Goal: Task Accomplishment & Management: Use online tool/utility

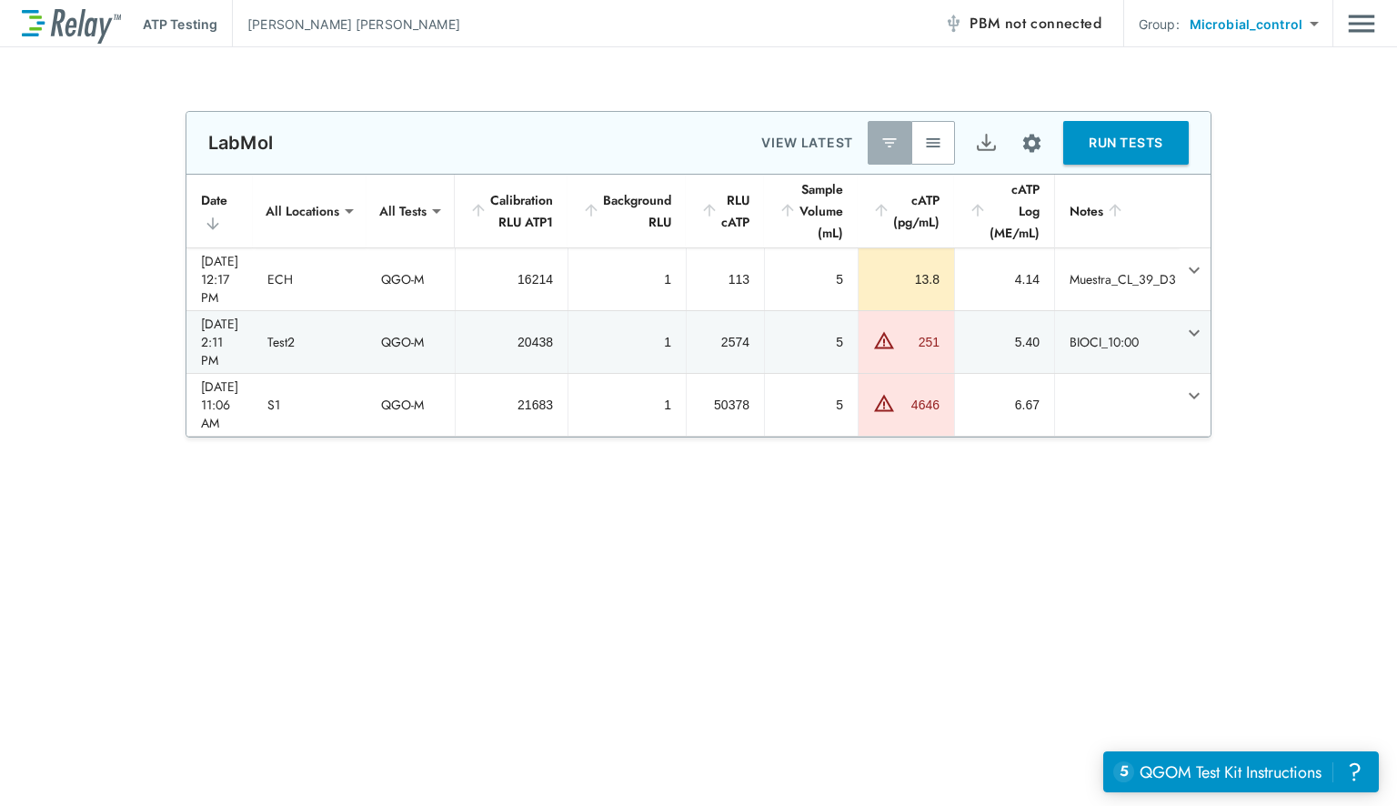
click at [935, 115] on div "LabMol VIEW LATEST RUN TESTS" at bounding box center [698, 143] width 1024 height 62
click at [945, 121] on button "button" at bounding box center [933, 143] width 44 height 44
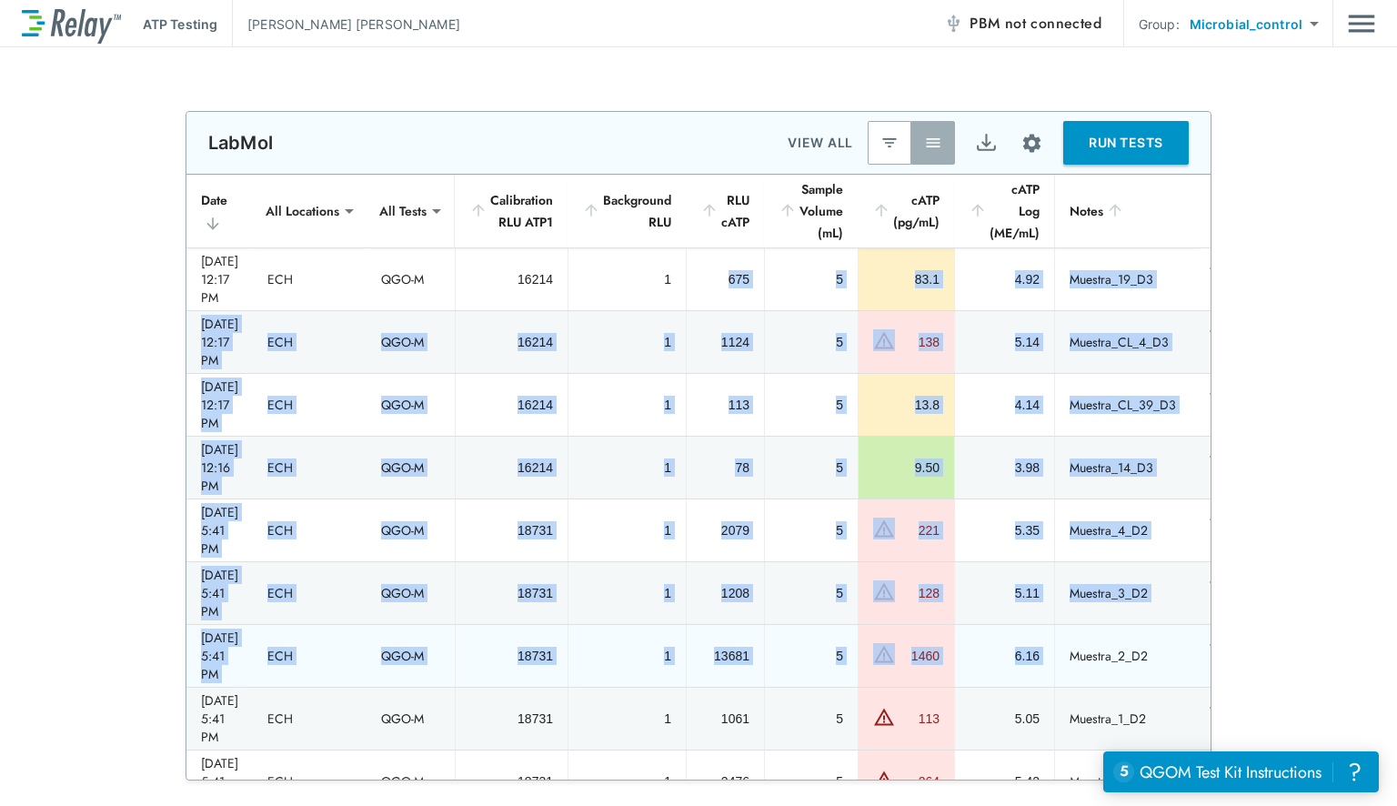
drag, startPoint x: 739, startPoint y: 260, endPoint x: 1086, endPoint y: 547, distance: 450.1
copy tbody "675 5 83.1 4.92 Muestra_19_D3 [DATE] 12:17 PM ECH QGO-M 16214 1 1124 5 138 5.14…"
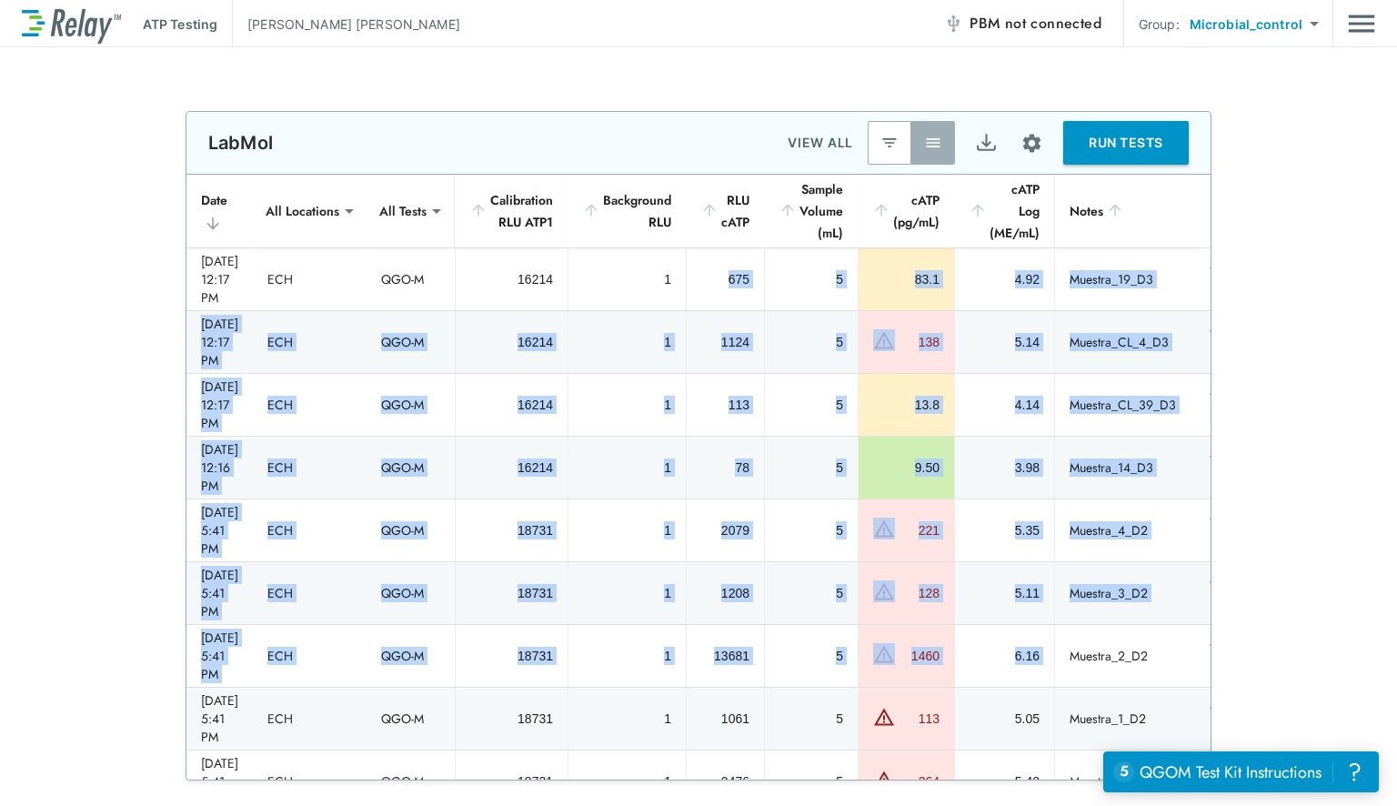
click at [855, 324] on td "5" at bounding box center [811, 342] width 94 height 62
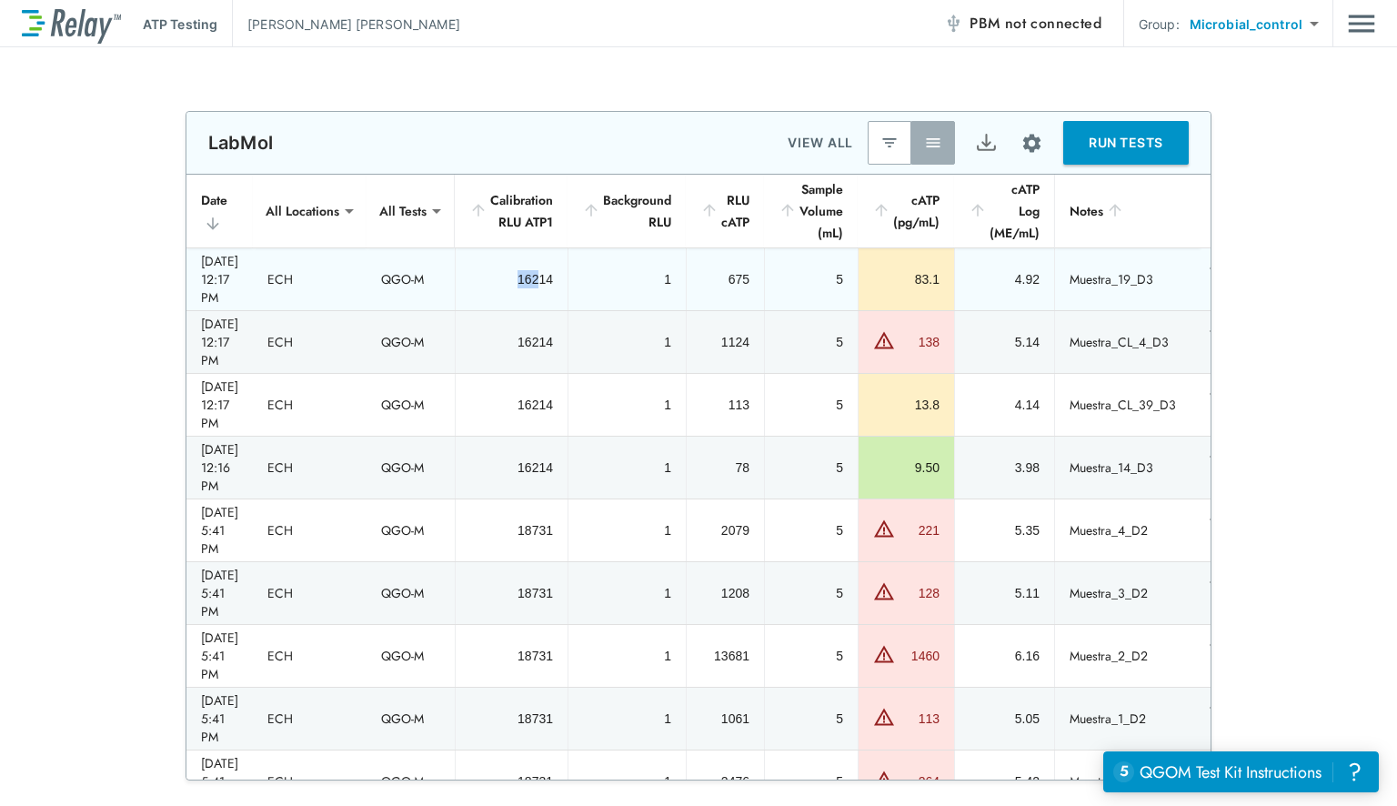
drag, startPoint x: 539, startPoint y: 275, endPoint x: 608, endPoint y: 276, distance: 69.1
click at [597, 276] on tr "[DATE] 12:17 PM ECH QGO-M 16214 1 675 5 83.1 4.92 Muestra_19_D3" at bounding box center [712, 279] width 1053 height 62
drag, startPoint x: 936, startPoint y: 265, endPoint x: 1215, endPoint y: 2, distance: 383.4
click at [1000, 262] on tr "[DATE] 12:17 PM ECH QGO-M 16214 1 675 5 83.1 4.92 Muestra_19_D3" at bounding box center [712, 279] width 1053 height 62
click at [1039, 276] on div "4.92" at bounding box center [1004, 279] width 70 height 18
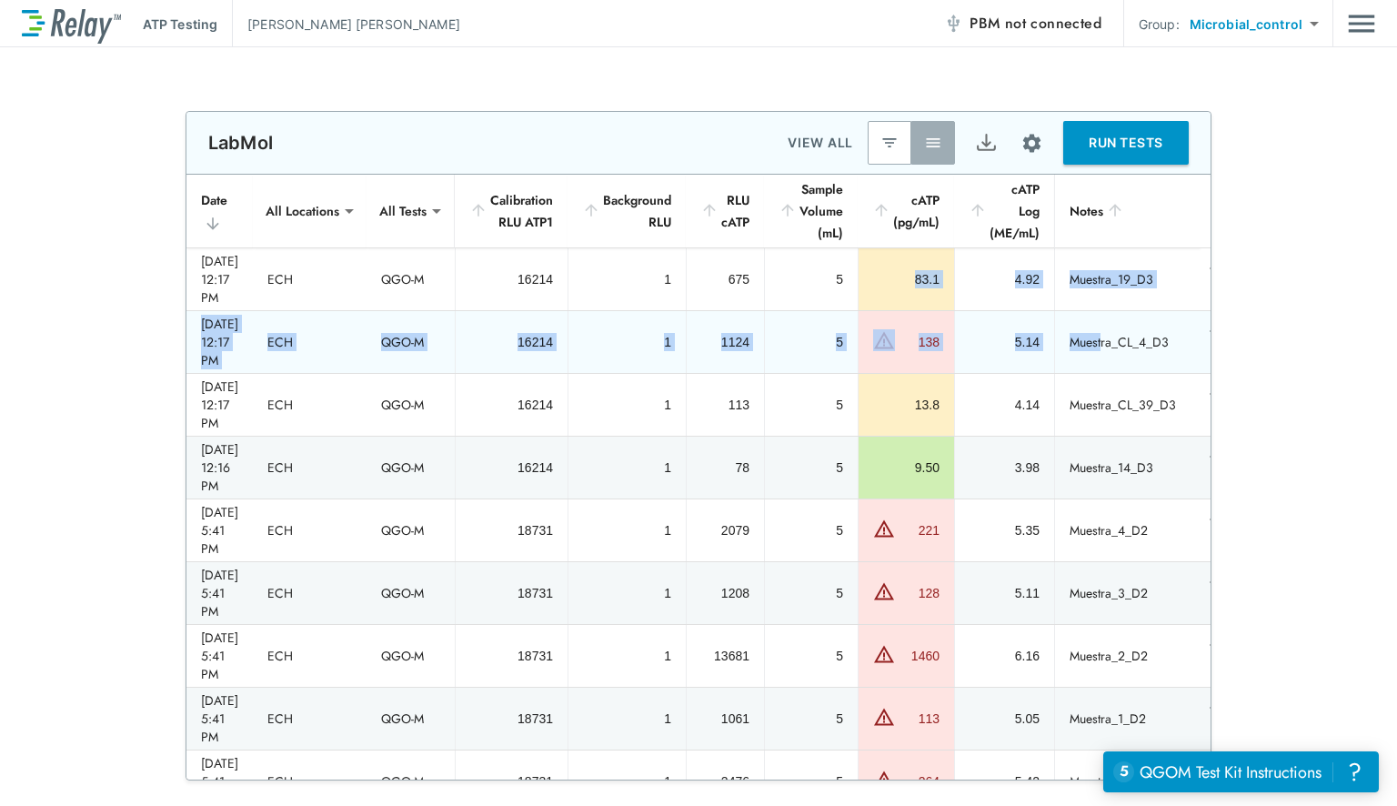
drag, startPoint x: 929, startPoint y: 267, endPoint x: 1129, endPoint y: 331, distance: 210.0
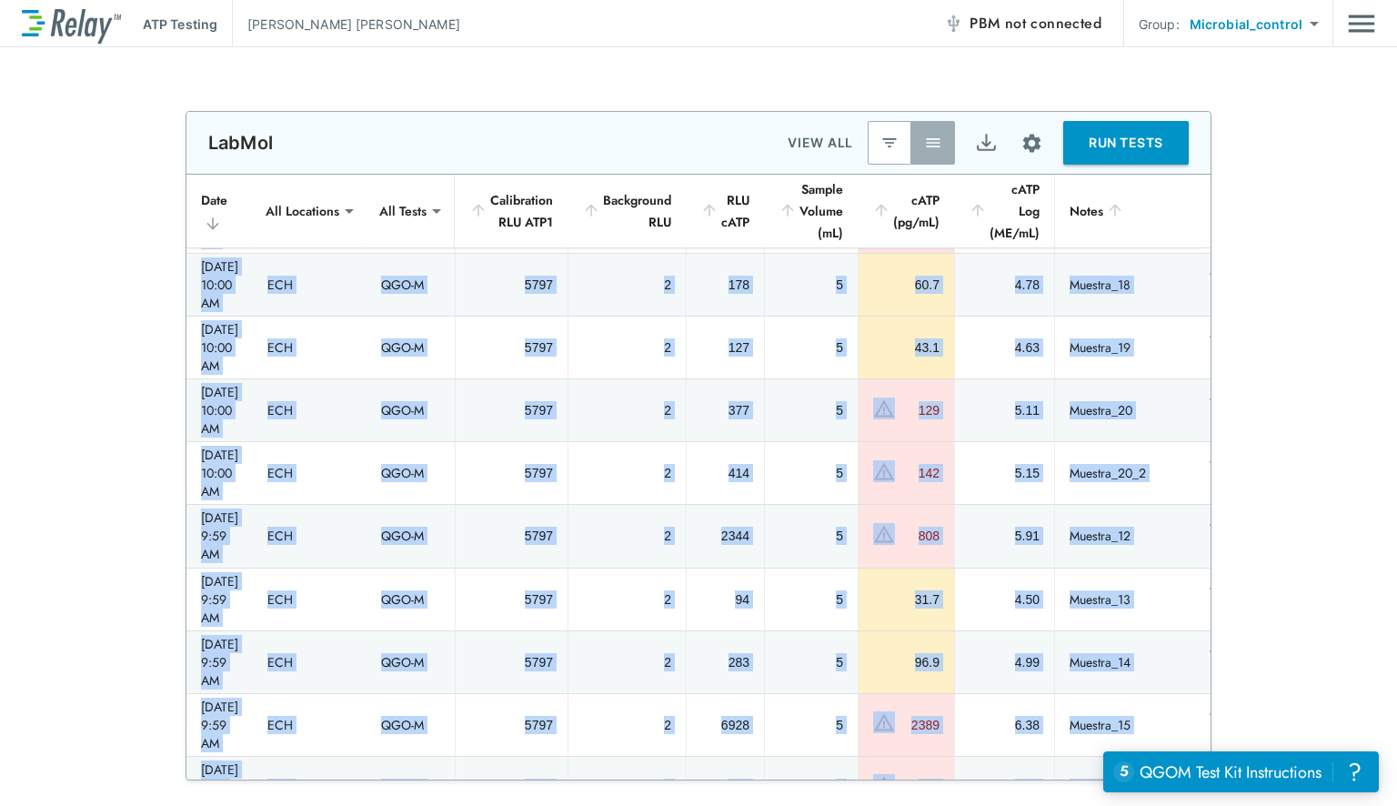
scroll to position [1728, 0]
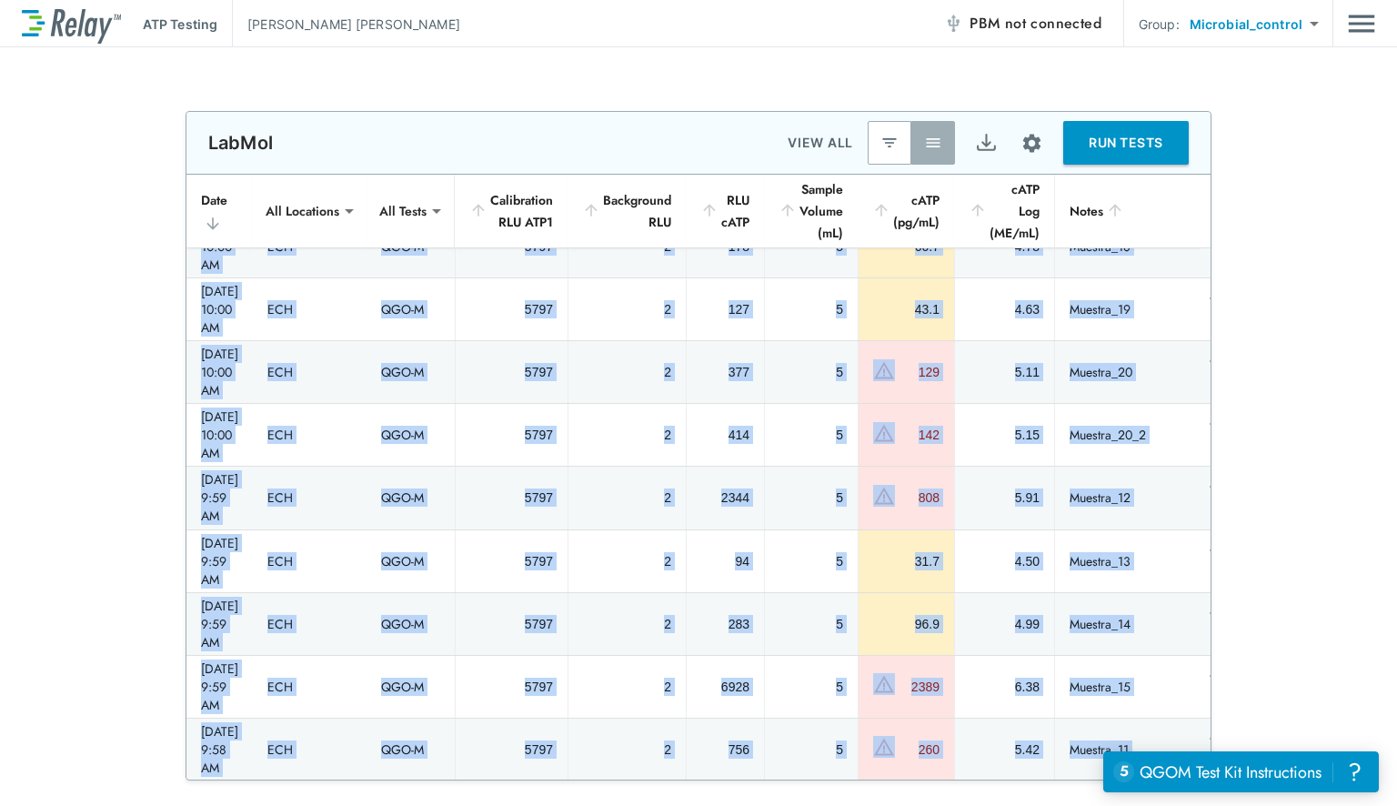
drag, startPoint x: 201, startPoint y: 259, endPoint x: 1169, endPoint y: 590, distance: 1022.7
copy tbody "025/09/26 - 12:17 PM ECH QGO-M 16214 1 675 5 83.1 4.92 Muestra_19_D3 [DATE] 12:…"
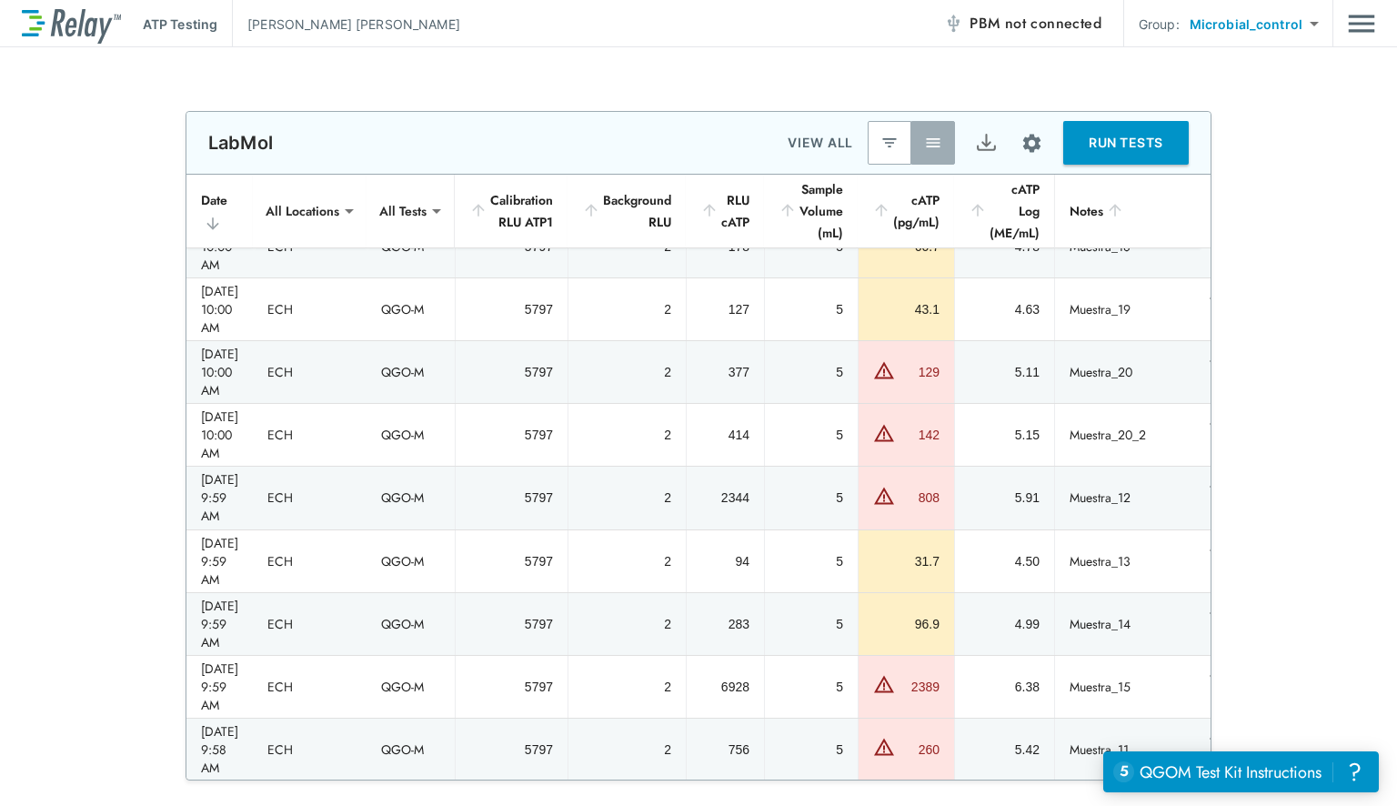
click at [1341, 424] on div "**********" at bounding box center [698, 445] width 1397 height 669
click at [982, 145] on img "Export" at bounding box center [986, 143] width 23 height 23
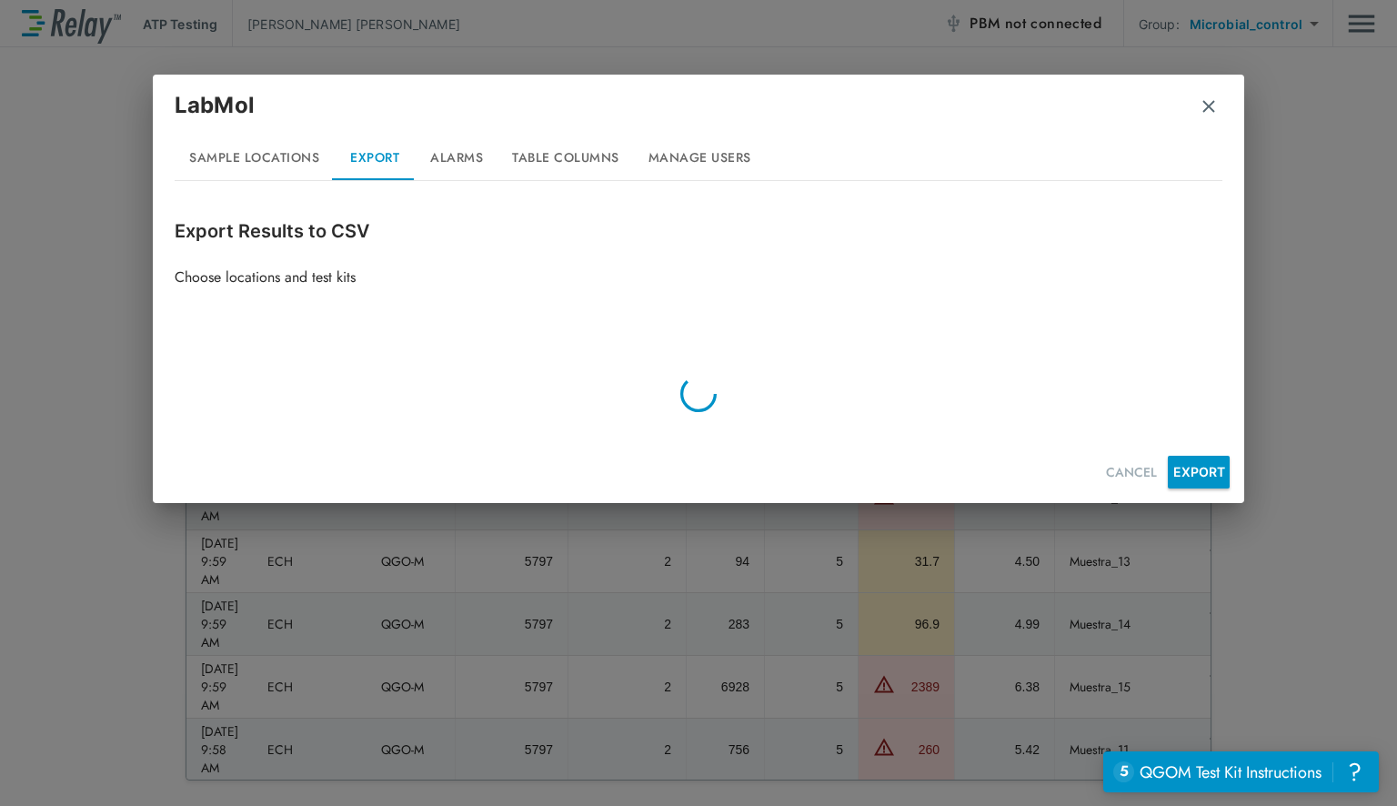
click at [518, 153] on button "Table Columns" at bounding box center [565, 158] width 136 height 44
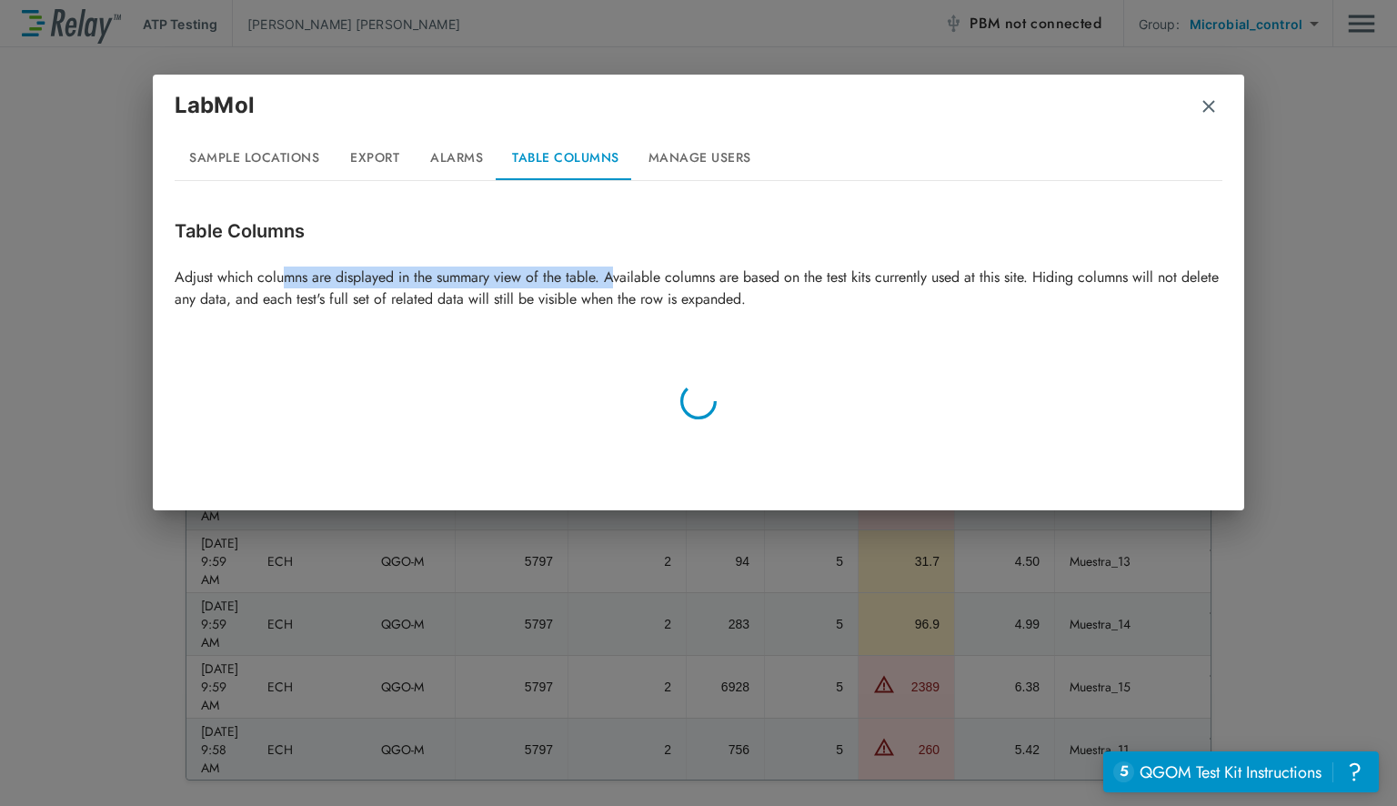
drag, startPoint x: 282, startPoint y: 277, endPoint x: 627, endPoint y: 277, distance: 345.6
click at [624, 276] on p "Adjust which columns are displayed in the summary view of the table. Available …" at bounding box center [699, 288] width 1048 height 44
click at [687, 273] on p "Adjust which columns are displayed in the summary view of the table. Available …" at bounding box center [699, 288] width 1048 height 44
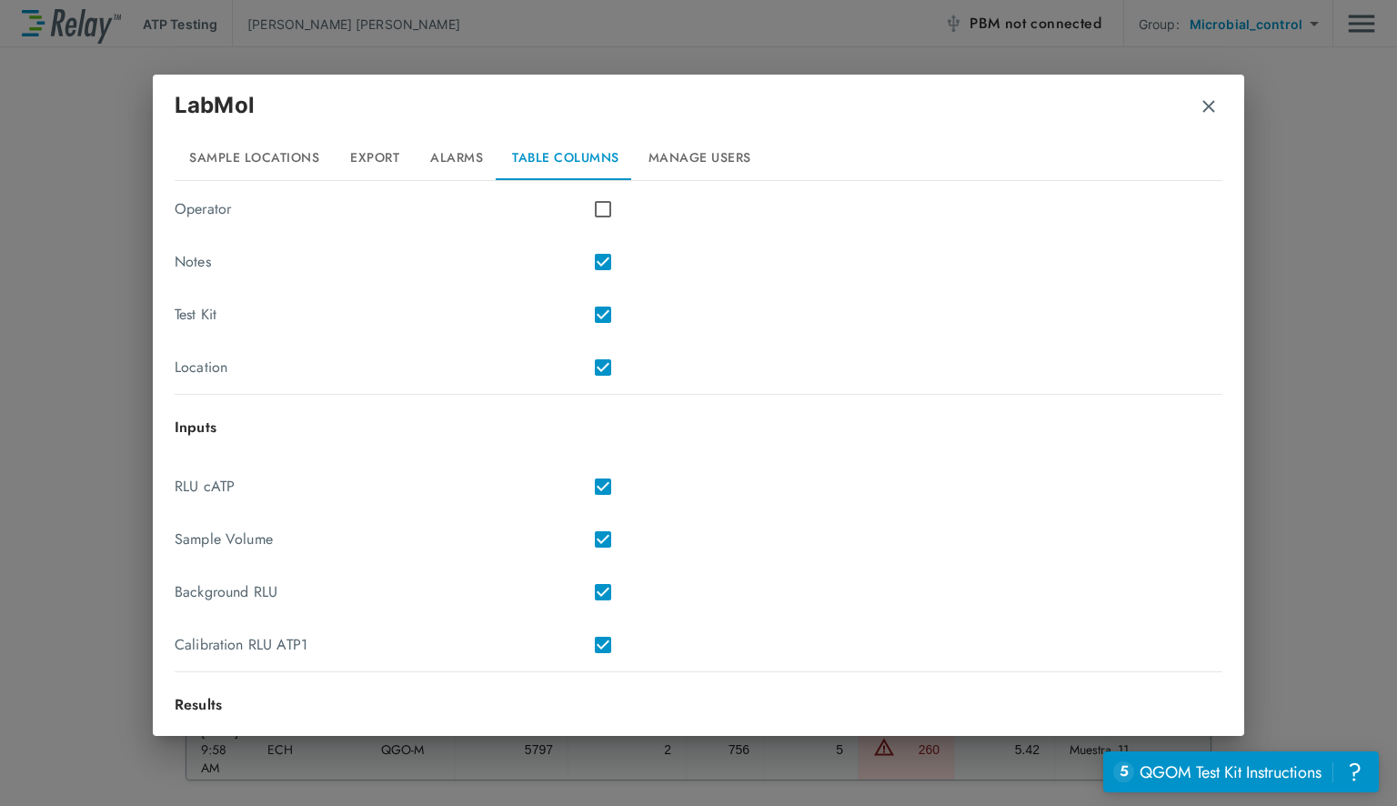
scroll to position [0, 0]
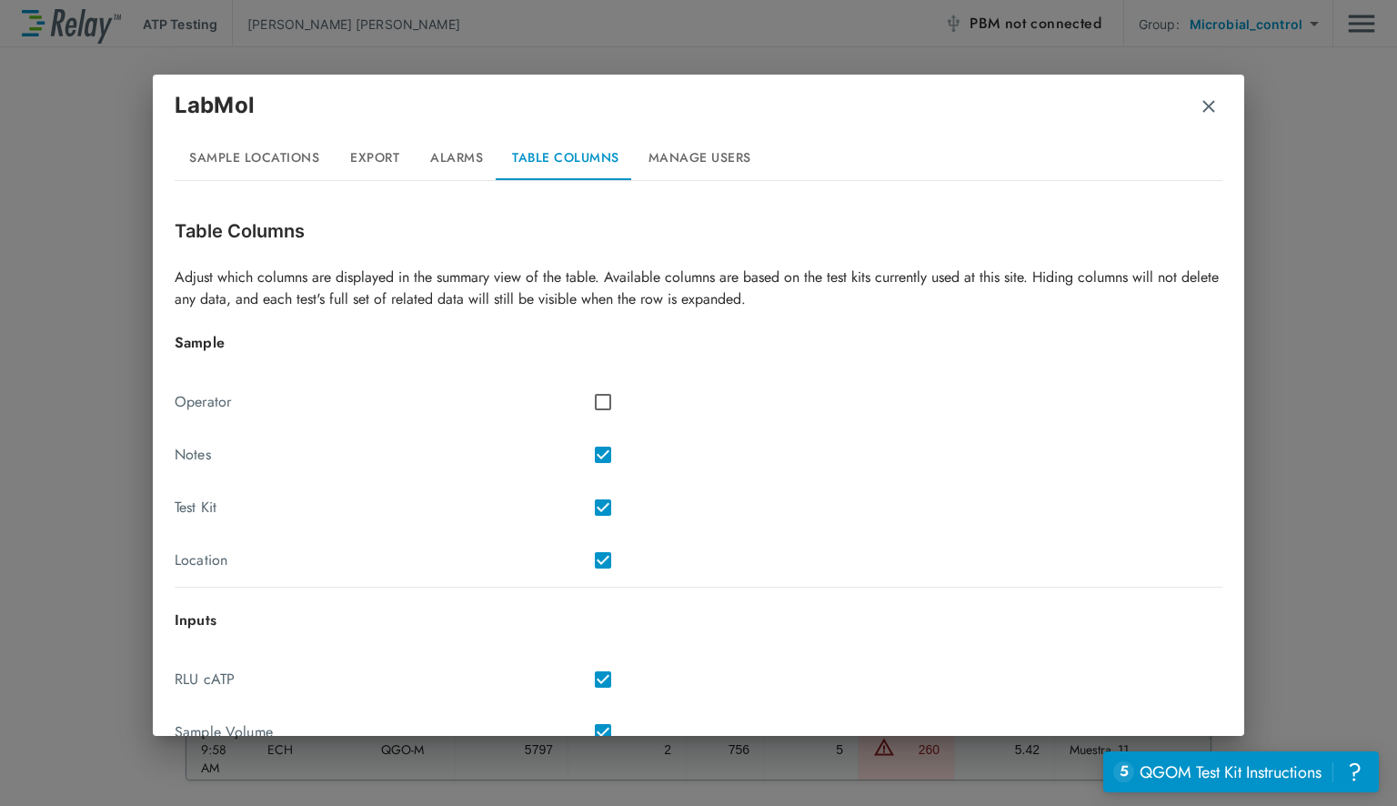
click at [353, 153] on button "Export" at bounding box center [375, 158] width 82 height 44
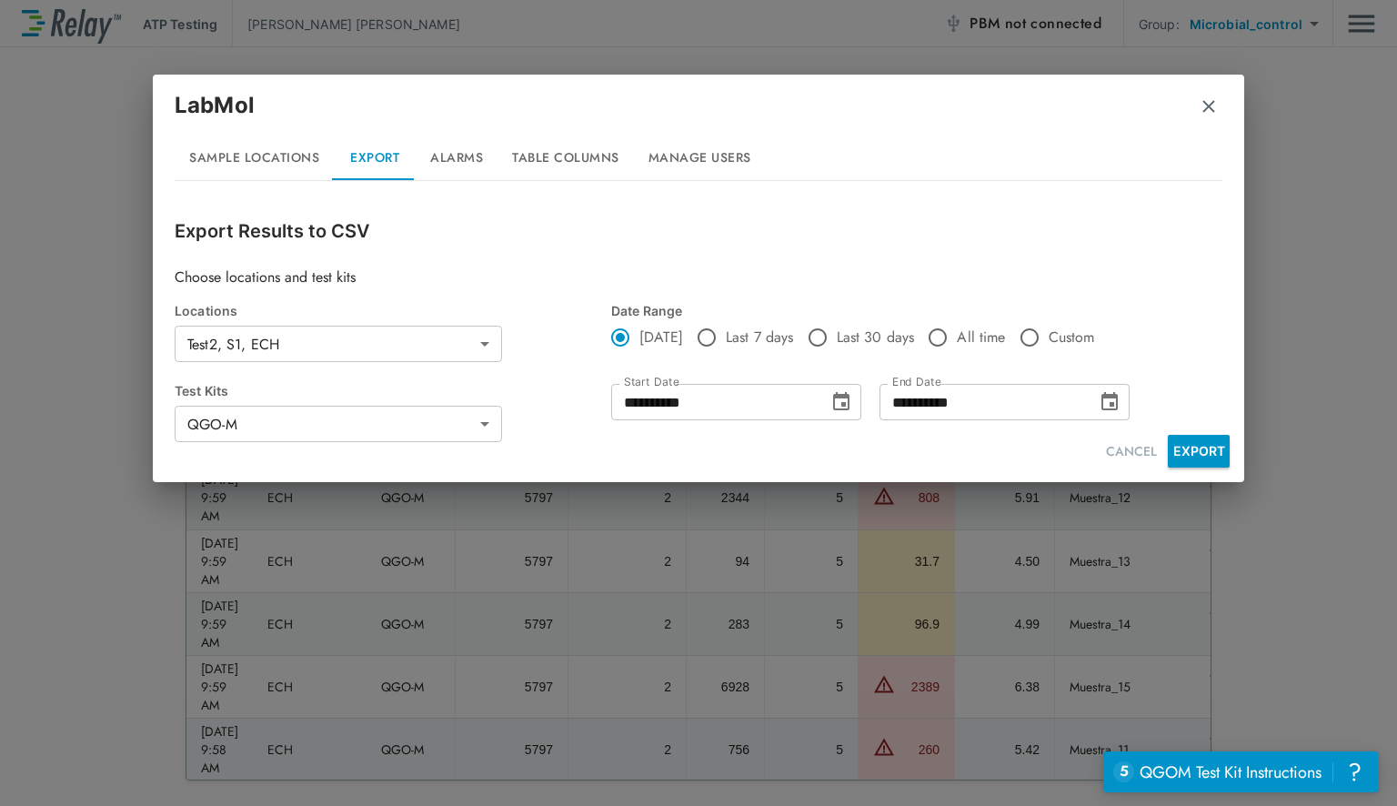
type input "**********"
click at [1189, 446] on button "EXPORT" at bounding box center [1199, 451] width 62 height 33
click at [550, 158] on button "Table Columns" at bounding box center [565, 158] width 136 height 44
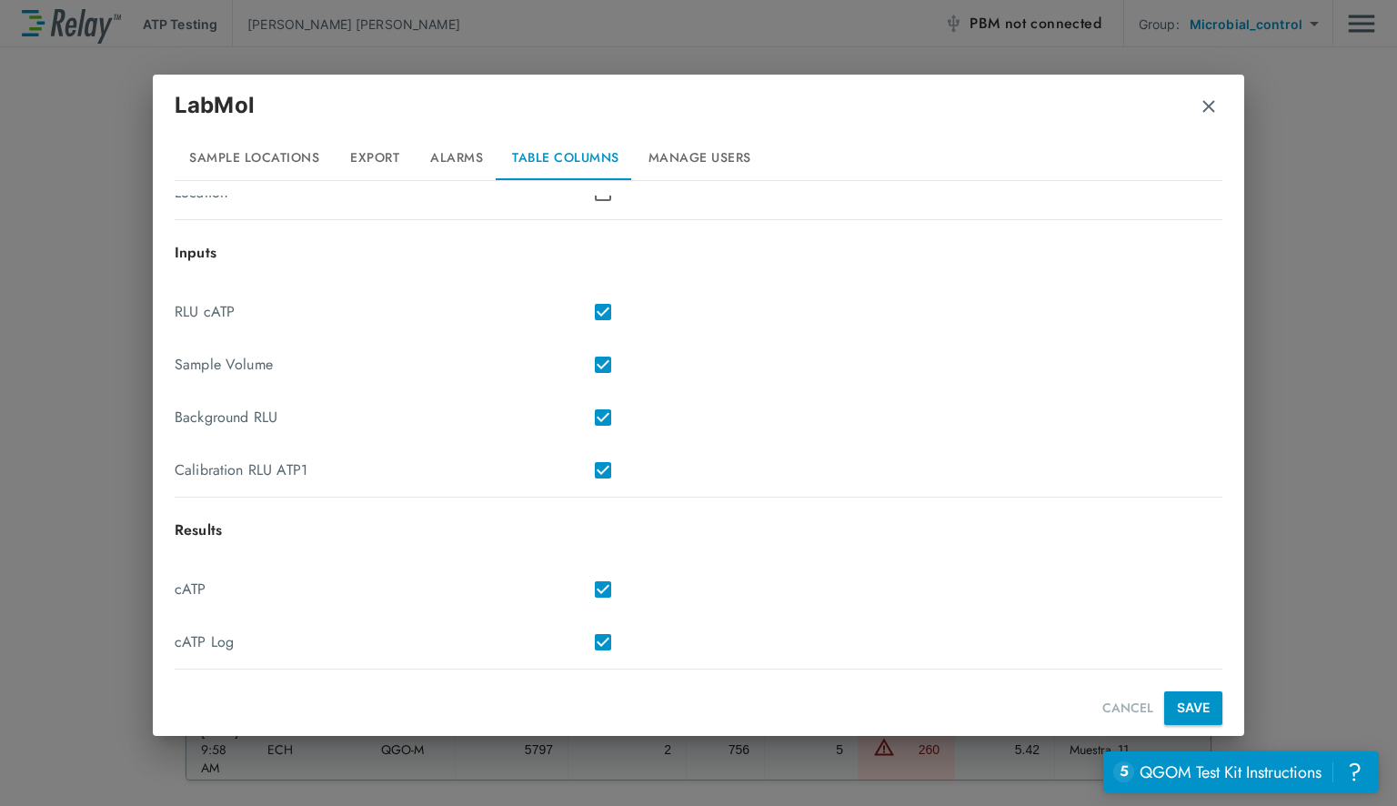
scroll to position [373, 0]
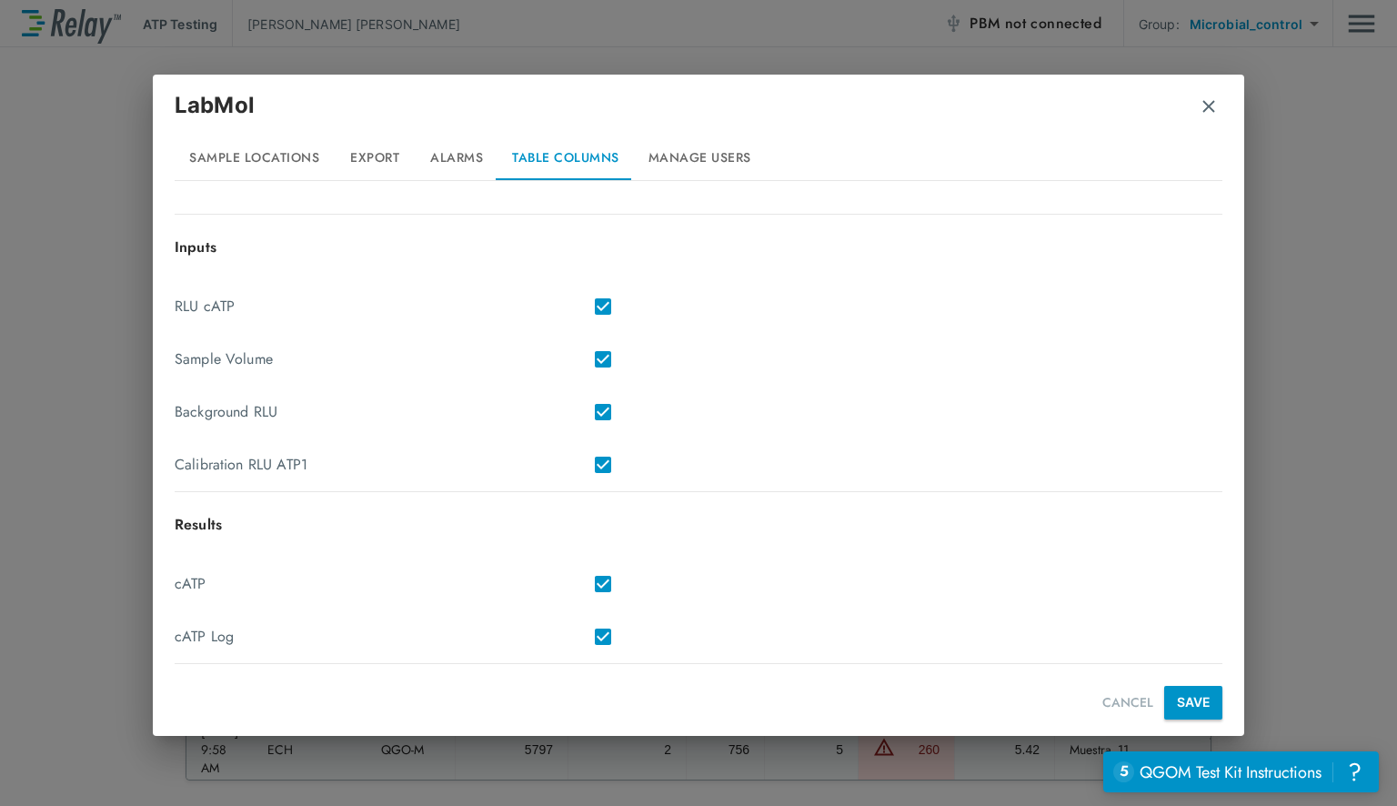
click at [1180, 689] on button "SAVE" at bounding box center [1193, 703] width 58 height 34
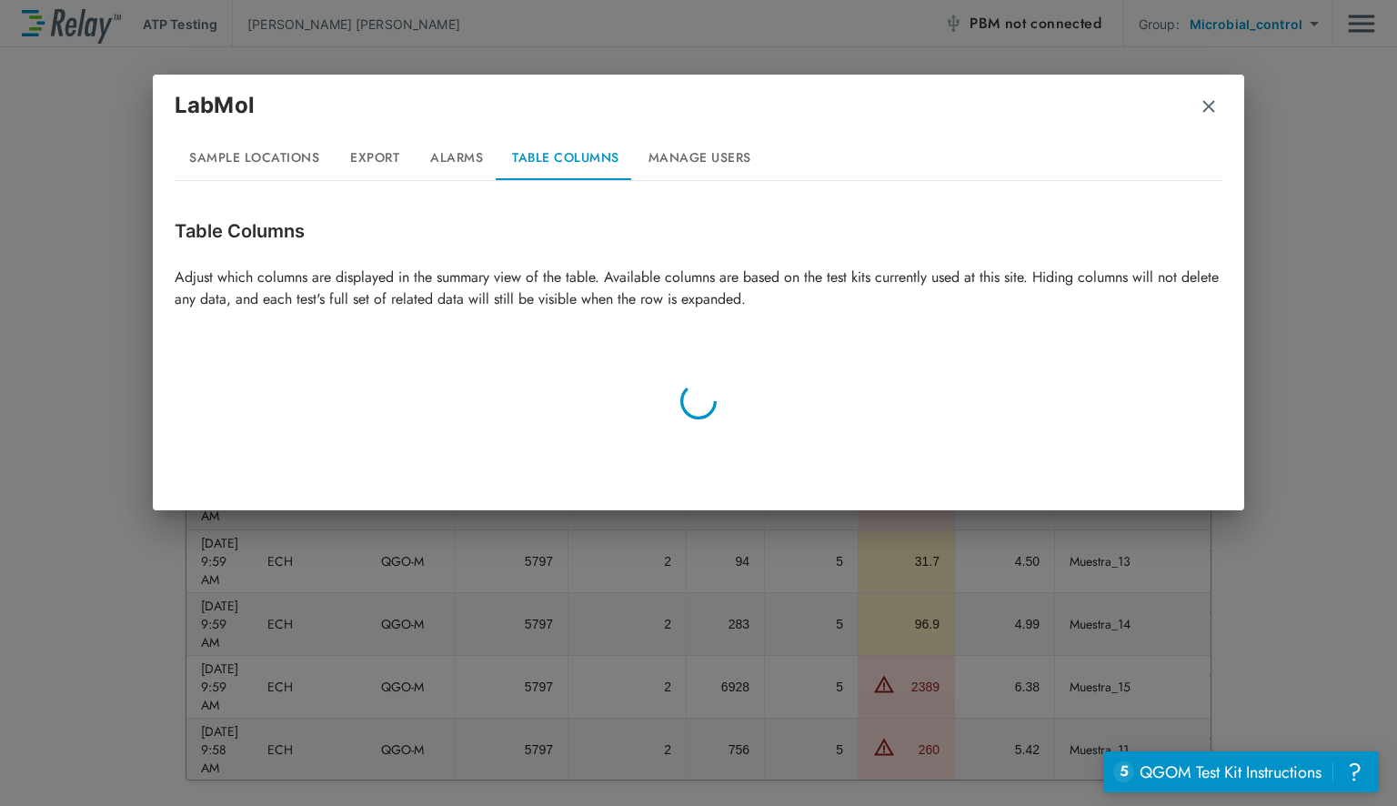
scroll to position [0, 0]
